Goal: Task Accomplishment & Management: Use online tool/utility

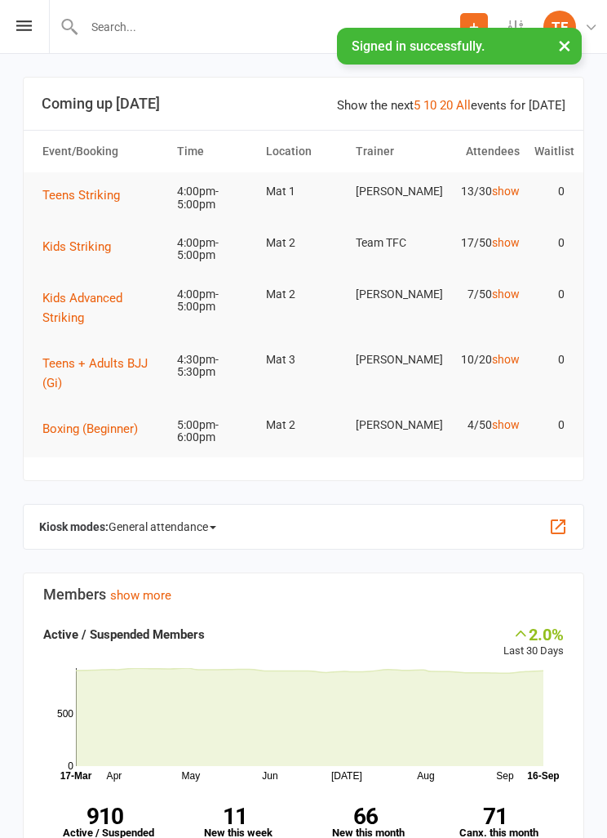
click at [29, 29] on icon at bounding box center [24, 25] width 16 height 11
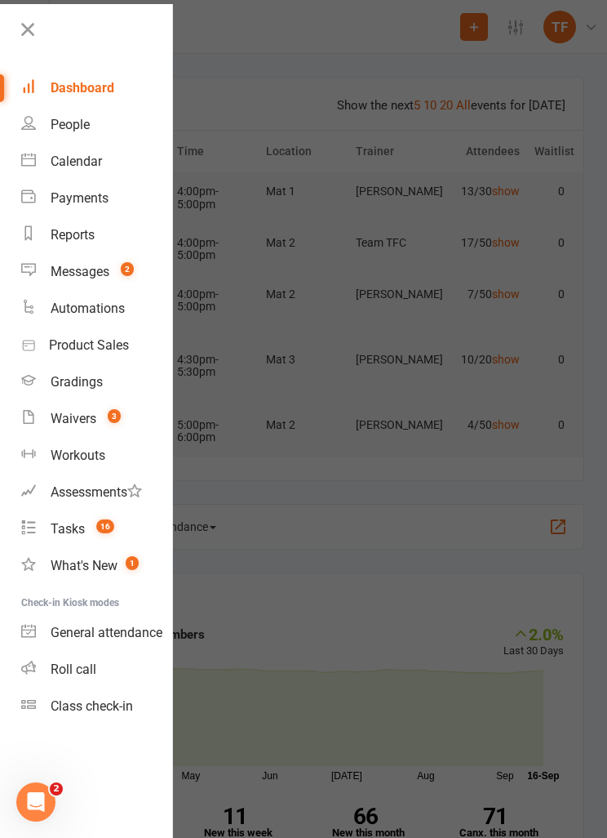
click at [68, 672] on div "Roll call" at bounding box center [74, 669] width 46 height 16
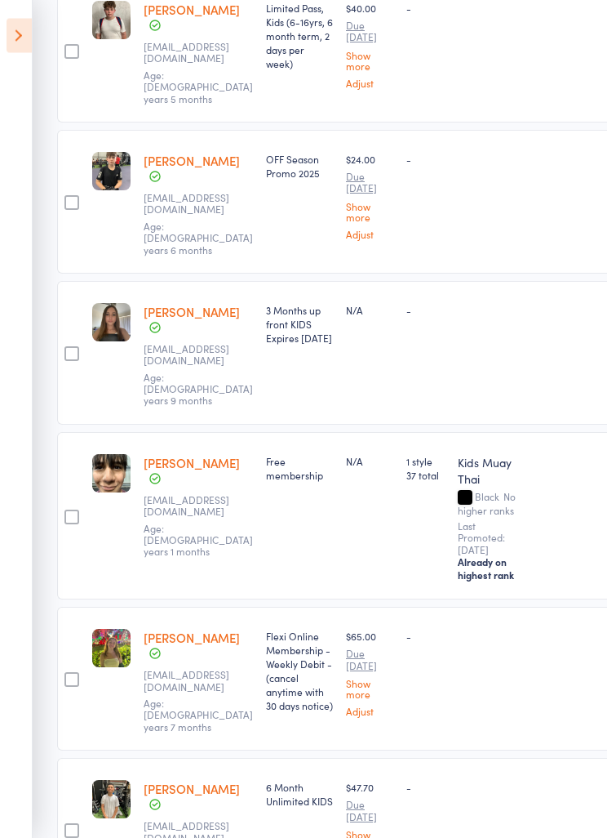
scroll to position [364, 0]
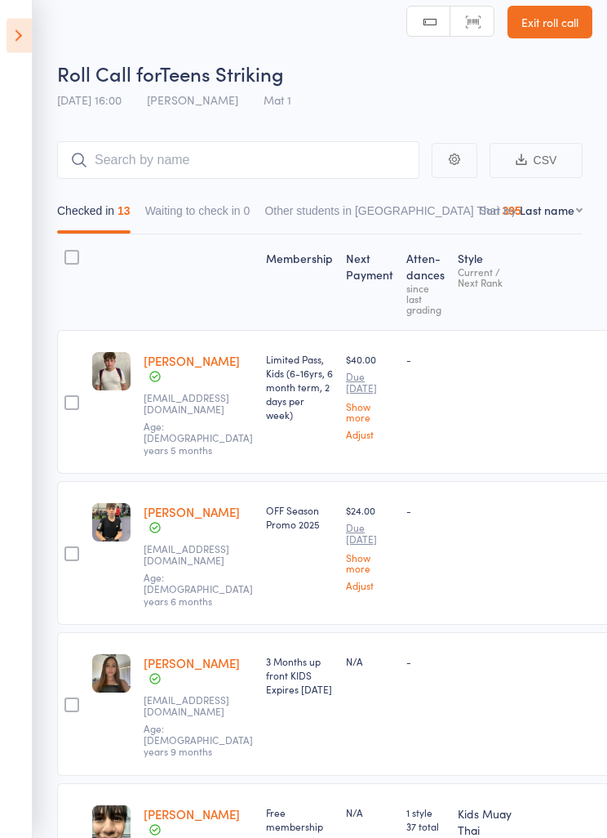
click at [31, 29] on icon at bounding box center [19, 36] width 25 height 34
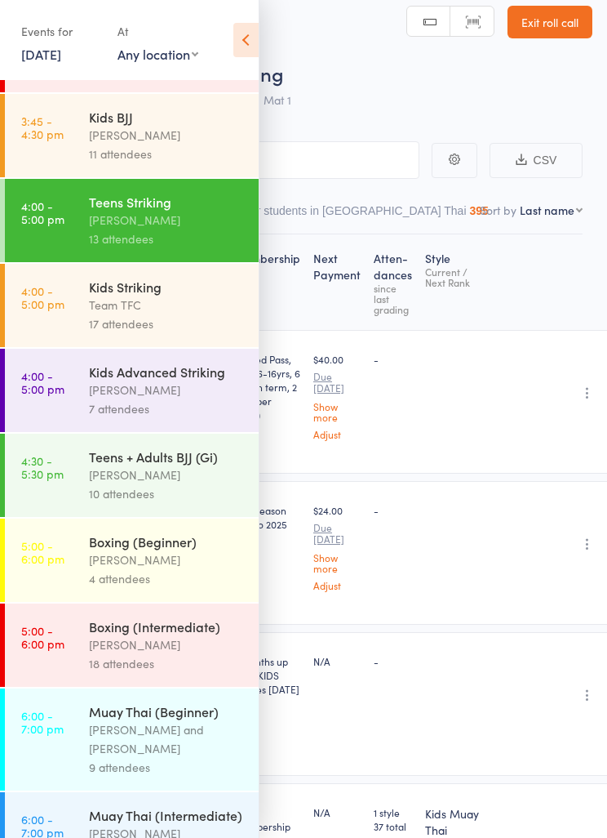
scroll to position [452, 0]
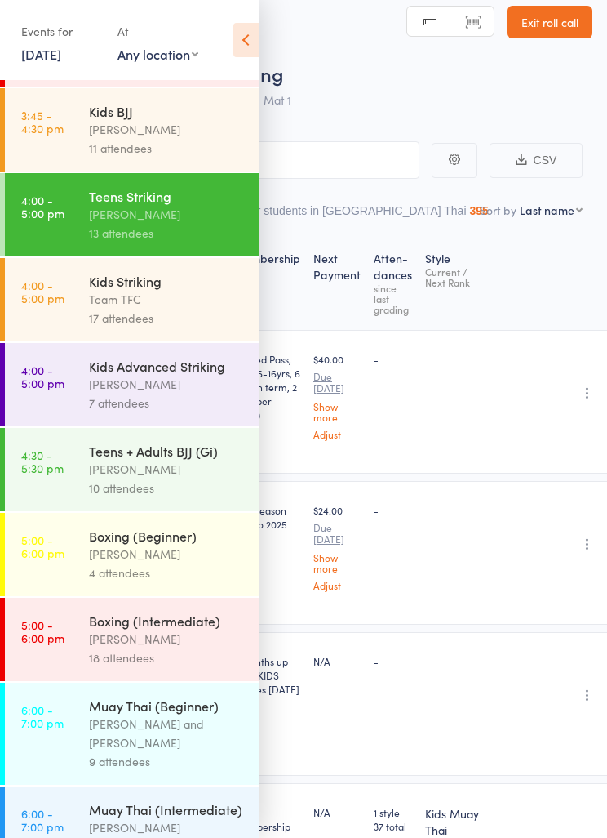
click at [170, 478] on div "[PERSON_NAME]" at bounding box center [167, 469] width 156 height 19
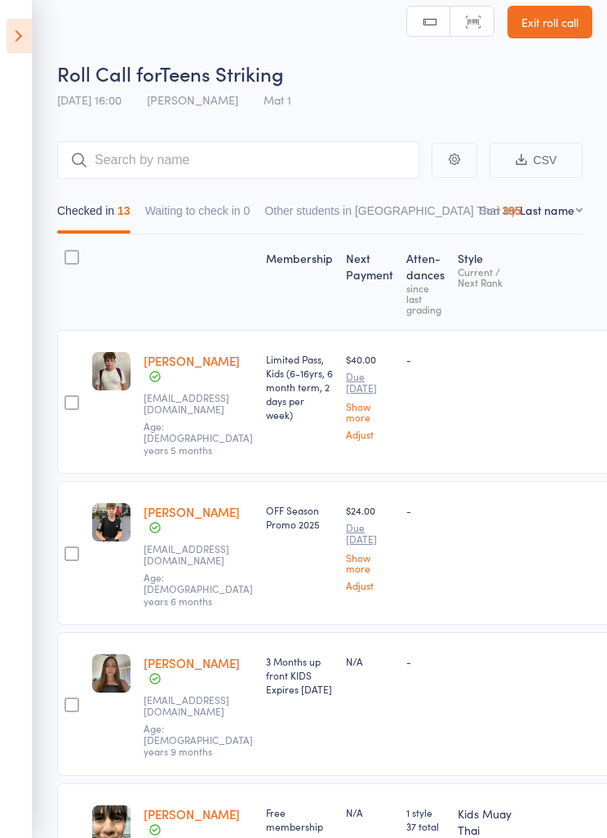
scroll to position [11, 0]
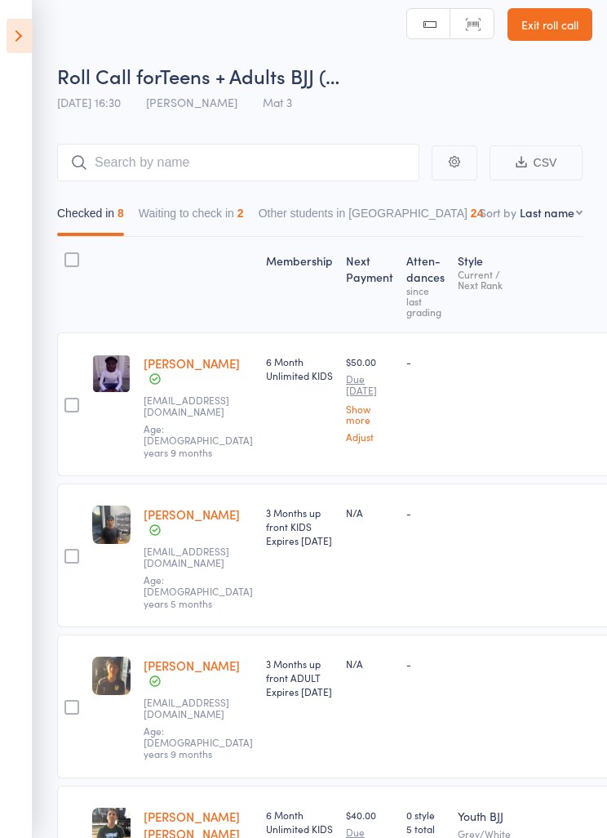
click at [212, 220] on button "Waiting to check in 2" at bounding box center [191, 217] width 105 height 38
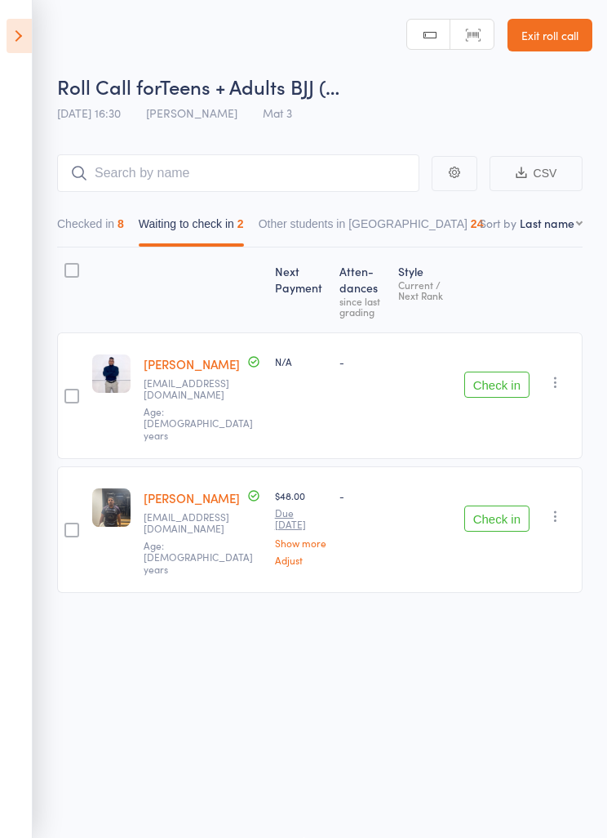
click at [549, 374] on icon "button" at bounding box center [556, 382] width 16 height 16
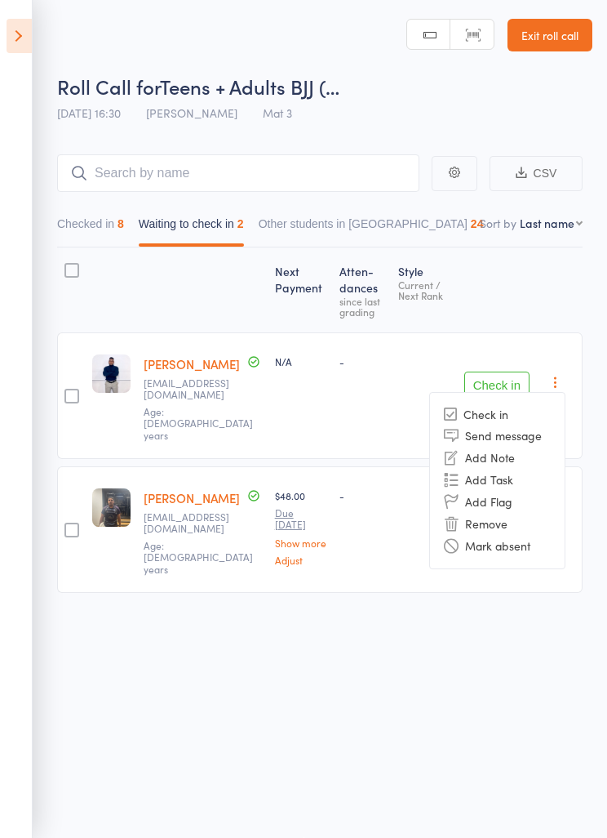
click at [479, 539] on li "Mark absent" at bounding box center [497, 546] width 135 height 22
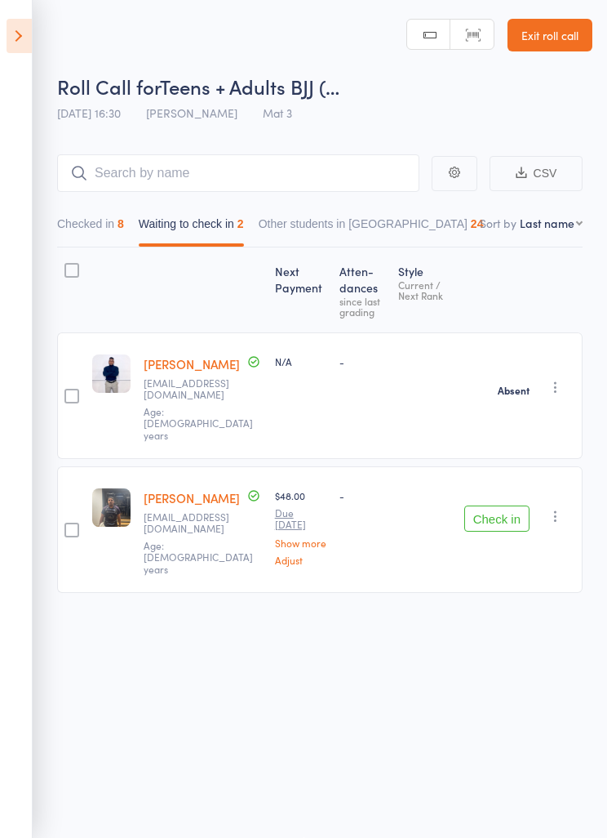
click at [556, 508] on icon "button" at bounding box center [556, 516] width 16 height 16
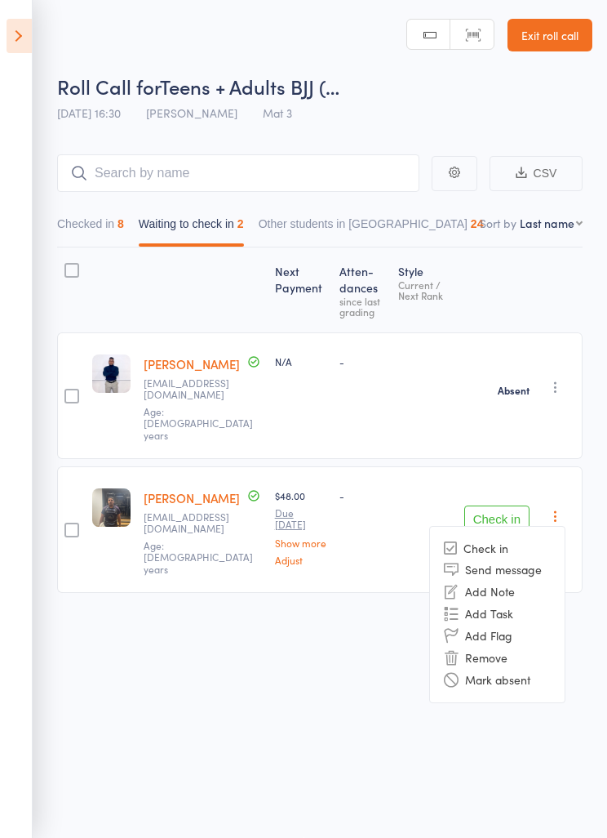
click at [491, 669] on li "Mark absent" at bounding box center [497, 680] width 135 height 22
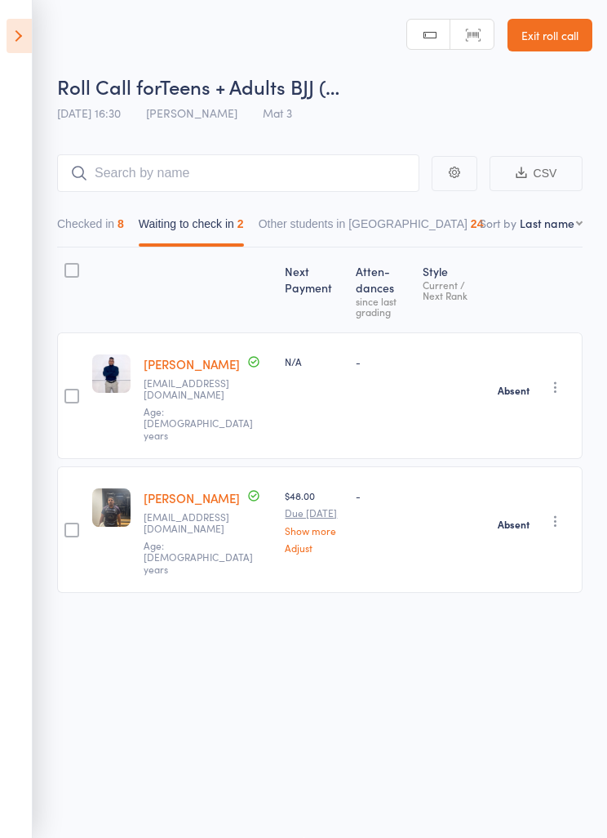
click at [91, 219] on button "Checked in 8" at bounding box center [90, 228] width 67 height 38
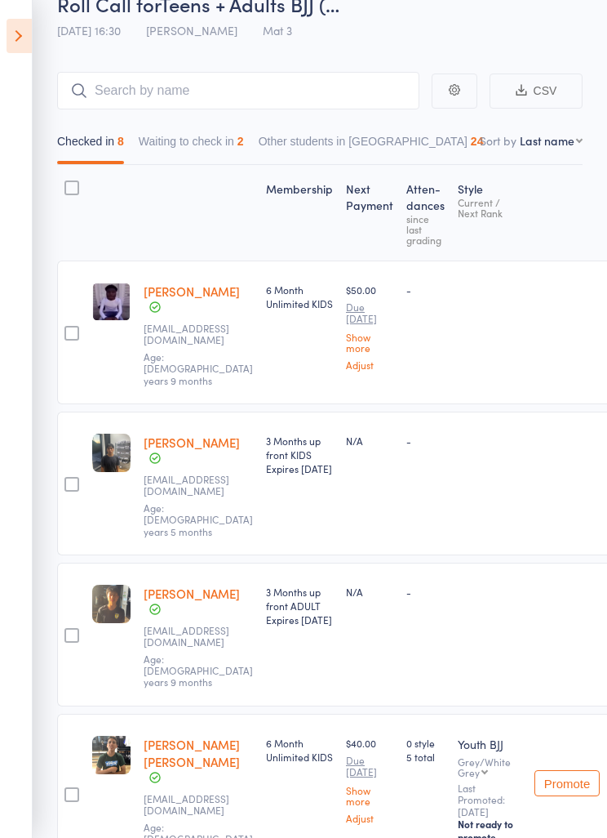
scroll to position [87, 0]
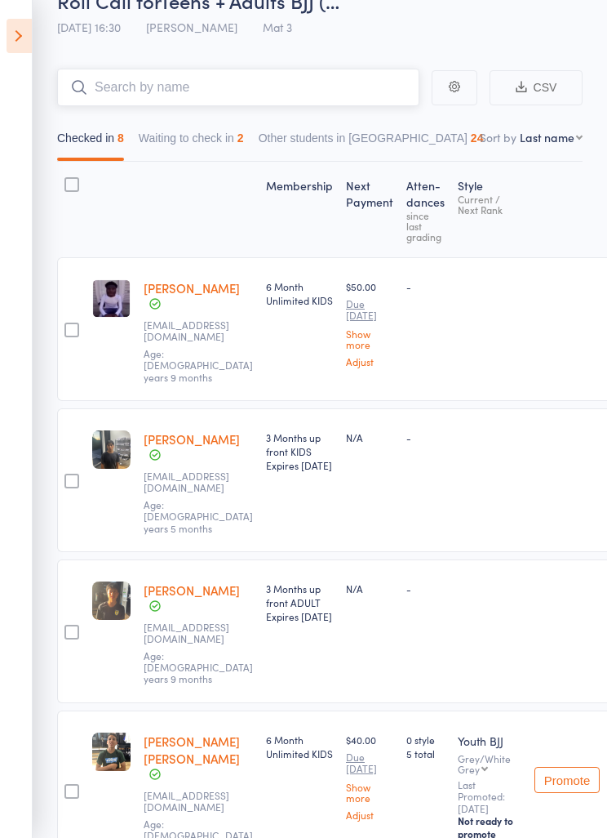
click at [291, 77] on input "search" at bounding box center [238, 88] width 362 height 38
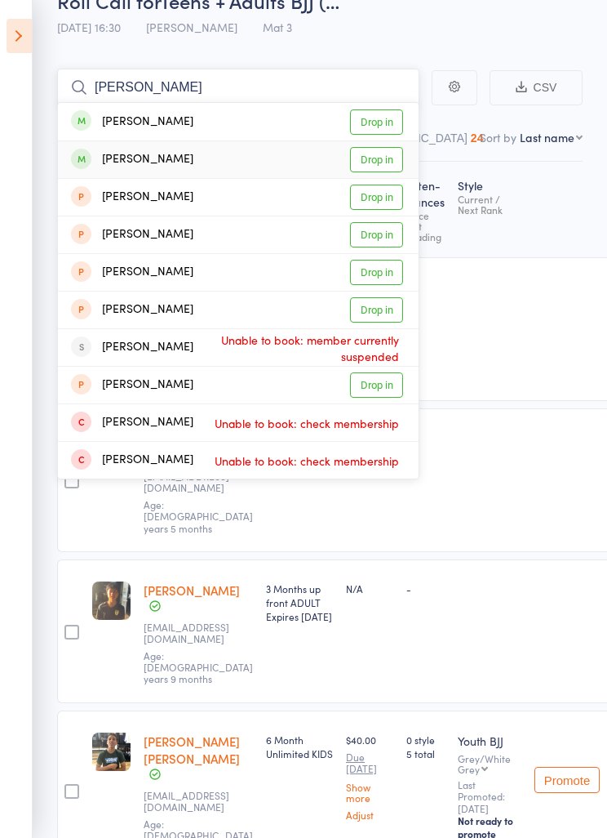
type input "Miguel"
click at [389, 172] on link "Drop in" at bounding box center [376, 159] width 53 height 25
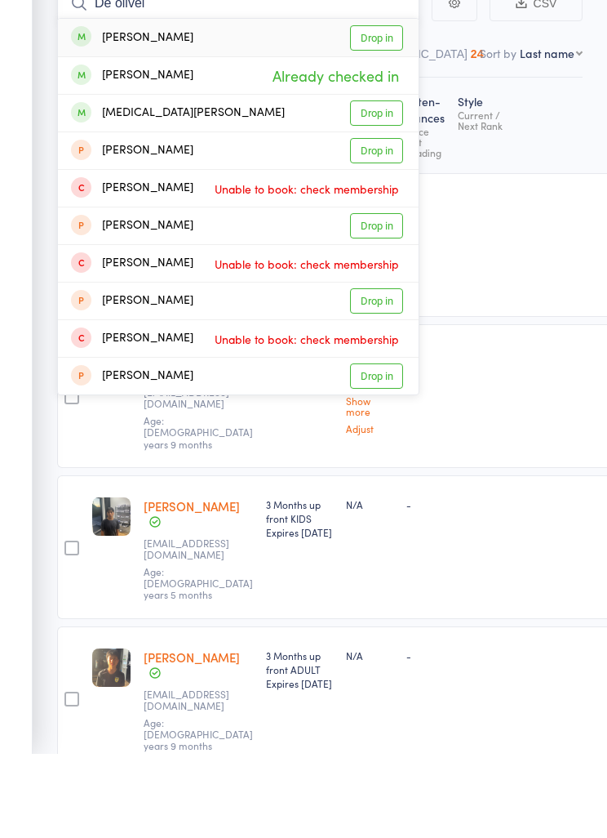
scroll to position [7, 0]
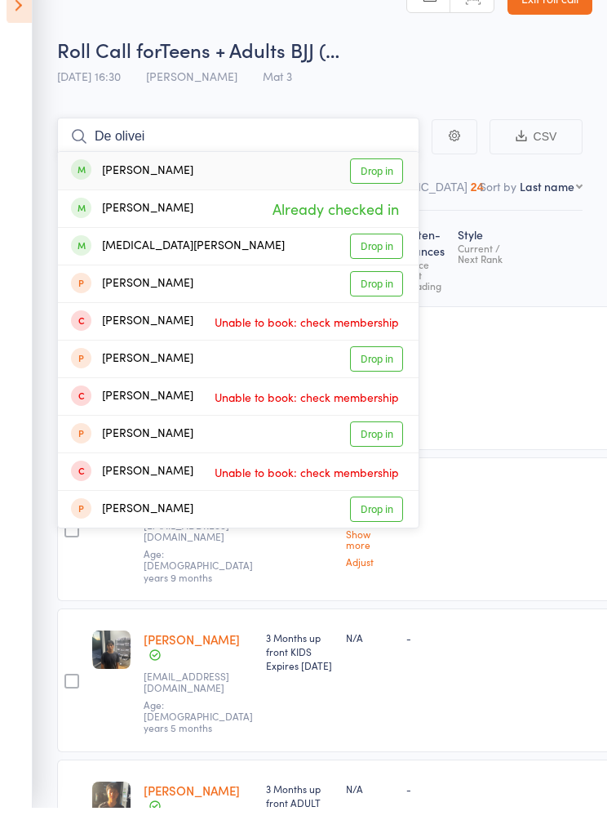
type input "De olivei"
click at [456, 67] on div "Roll Call for Teens + Adults BJJ (…" at bounding box center [325, 80] width 536 height 27
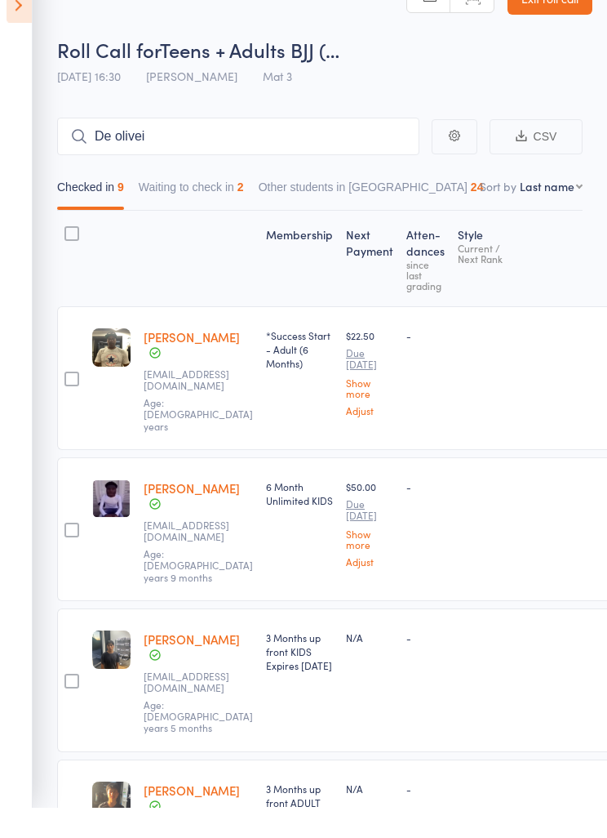
scroll to position [38, 0]
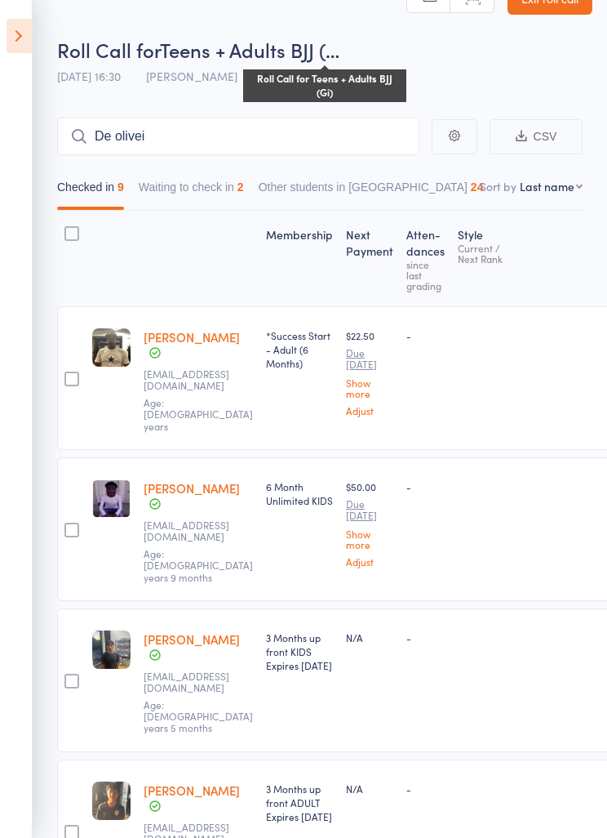
click at [211, 185] on button "Waiting to check in 2" at bounding box center [191, 191] width 105 height 38
